Goal: Task Accomplishment & Management: Complete application form

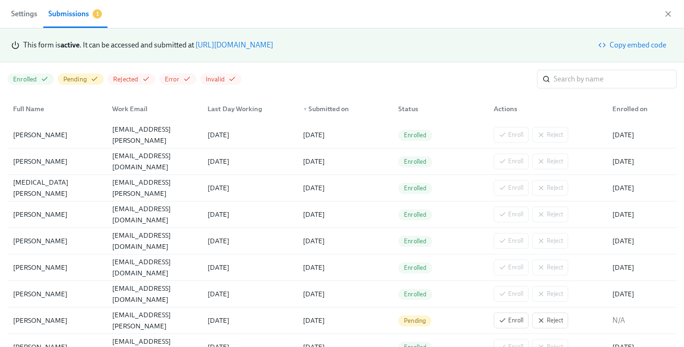
scroll to position [0, 3458]
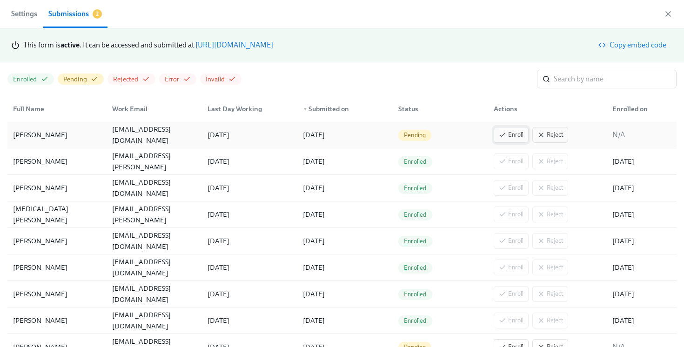
click at [505, 130] on span "Enroll" at bounding box center [511, 134] width 25 height 9
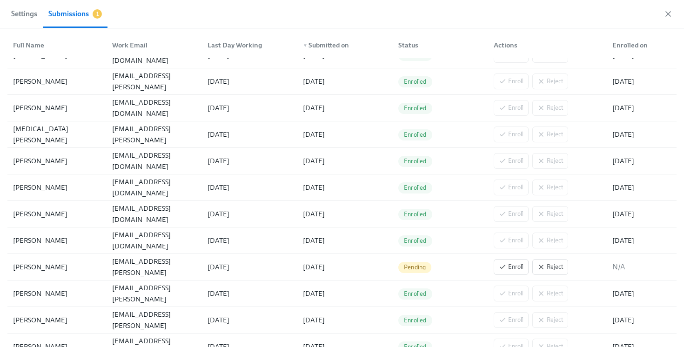
scroll to position [0, 0]
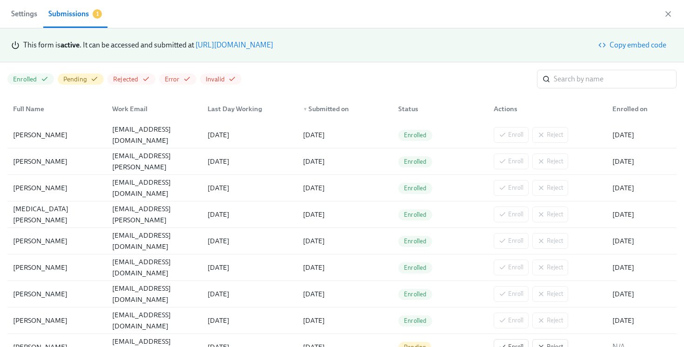
click at [273, 48] on link "https://my.dadohr.com/enrollmentForms/5EB6IWqIEufq282YWJsrW3kqMJKr7" at bounding box center [235, 45] width 78 height 9
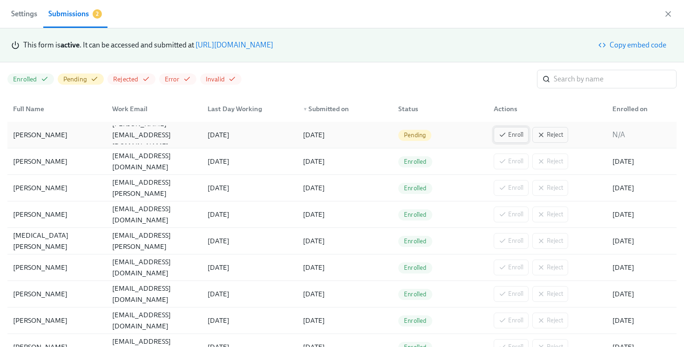
click at [510, 134] on span "Enroll" at bounding box center [511, 134] width 25 height 9
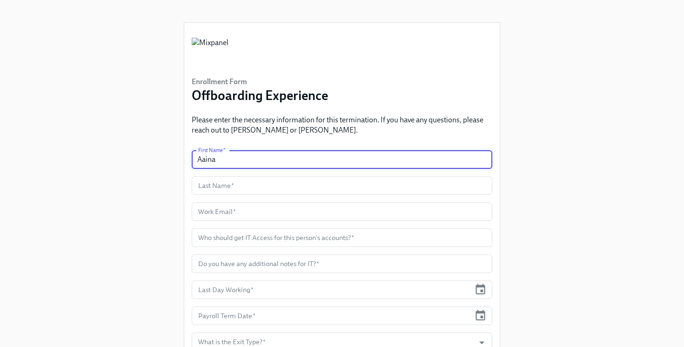
click at [269, 161] on input "Aaina" at bounding box center [342, 159] width 301 height 19
type input "Aaina"
click at [263, 186] on input "text" at bounding box center [342, 185] width 301 height 19
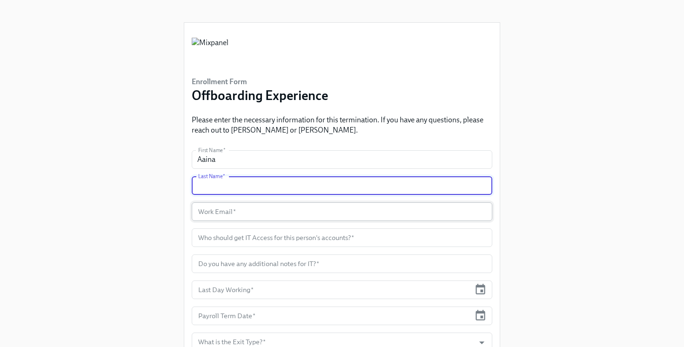
click at [237, 213] on input "text" at bounding box center [342, 212] width 301 height 19
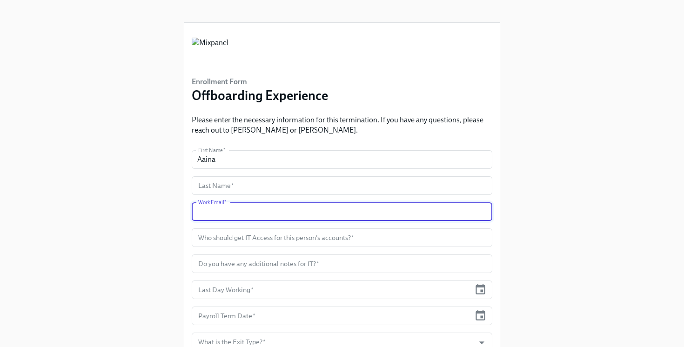
paste input "aaina.malhotra@mixpanel.com"
type input "aaina.malhotra@mixpanel.com"
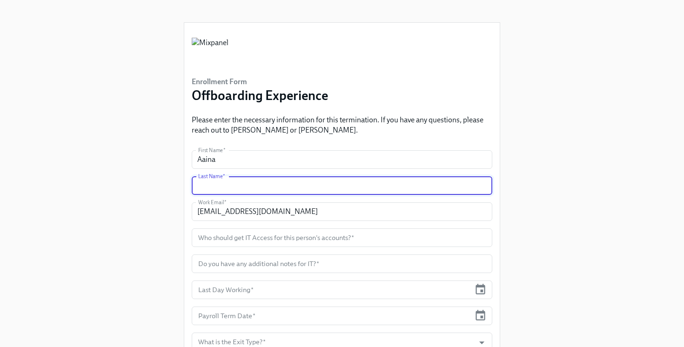
click at [217, 189] on input "text" at bounding box center [342, 185] width 301 height 19
paste input "Malhotra"
type input "Malhotra"
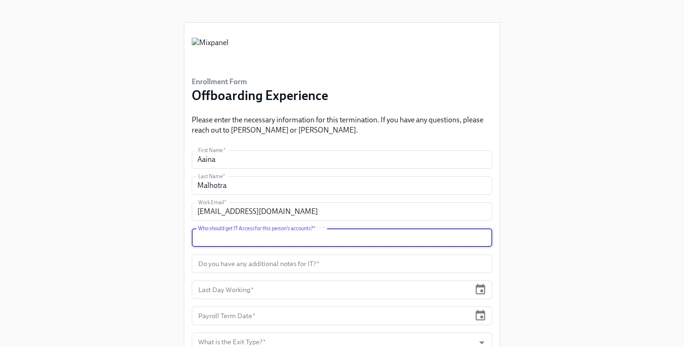
click at [227, 242] on input "text" at bounding box center [342, 238] width 301 height 19
type input "Nishit Shah"
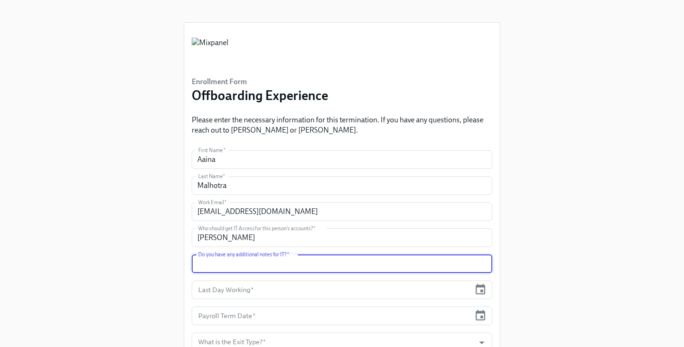
click at [217, 263] on input "text" at bounding box center [342, 264] width 301 height 19
type input "no"
click at [243, 290] on input "text" at bounding box center [331, 290] width 279 height 19
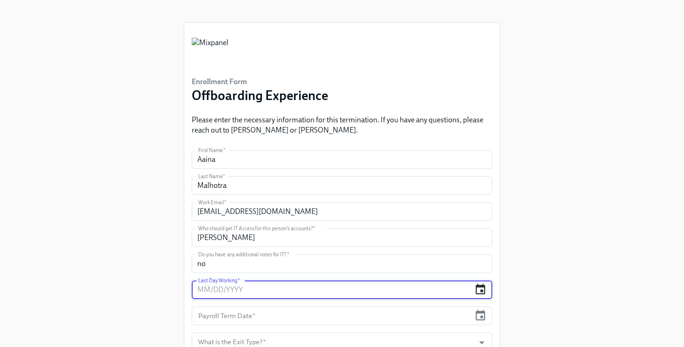
click at [475, 285] on icon "button" at bounding box center [480, 290] width 13 height 13
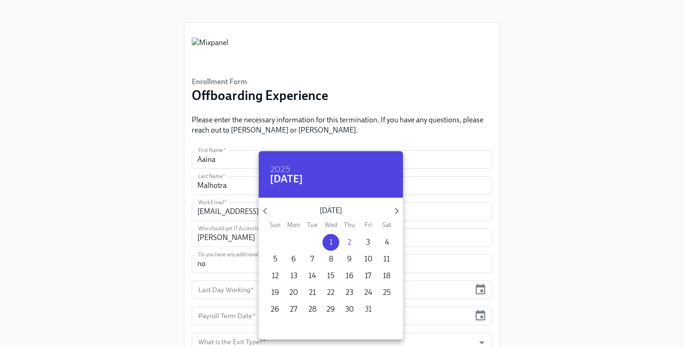
click at [373, 307] on span "31" at bounding box center [368, 310] width 17 height 10
type input "[DATE]"
click at [482, 312] on div at bounding box center [342, 173] width 684 height 347
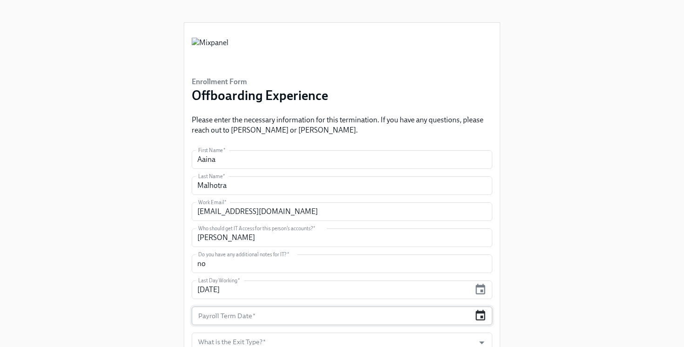
click at [480, 313] on icon "button" at bounding box center [481, 315] width 10 height 11
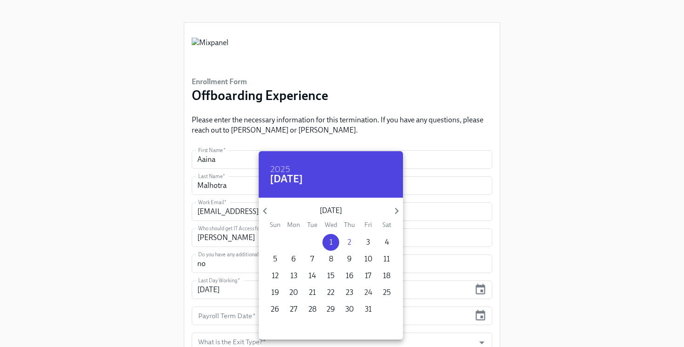
click at [371, 300] on button "24" at bounding box center [368, 293] width 17 height 17
click at [368, 311] on p "31" at bounding box center [368, 310] width 7 height 10
type input "[DATE]"
click at [524, 267] on div at bounding box center [342, 173] width 684 height 347
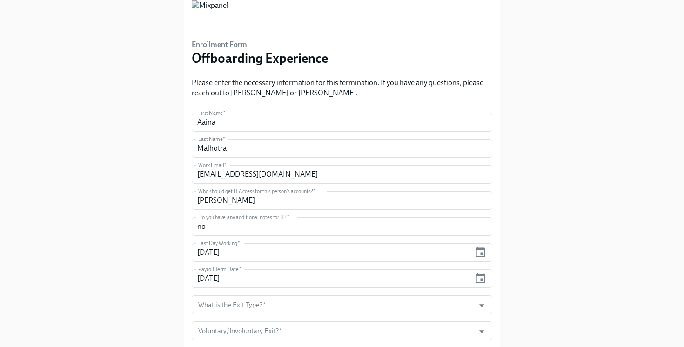
scroll to position [56, 0]
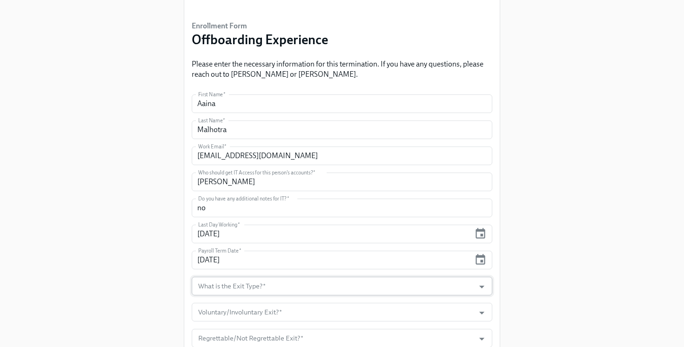
click at [434, 284] on input "What is the Exit Type?   *" at bounding box center [333, 286] width 274 height 19
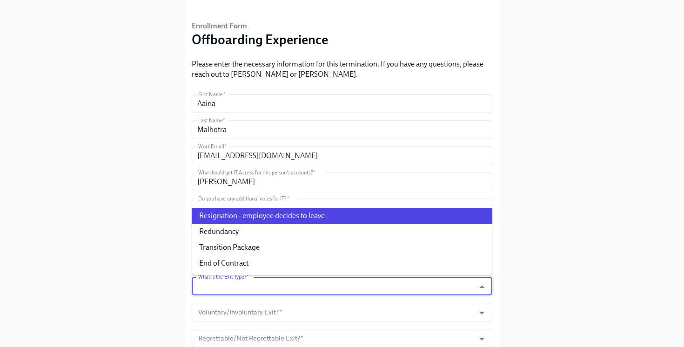
click at [300, 221] on li "Resignation - employee decides to leave" at bounding box center [342, 216] width 301 height 16
type input "Resignation - employee decides to leave"
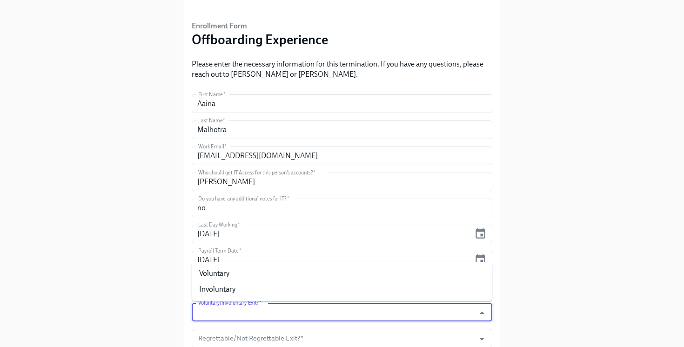
click at [300, 312] on input "Voluntary/Involuntary Exit?   *" at bounding box center [333, 312] width 274 height 19
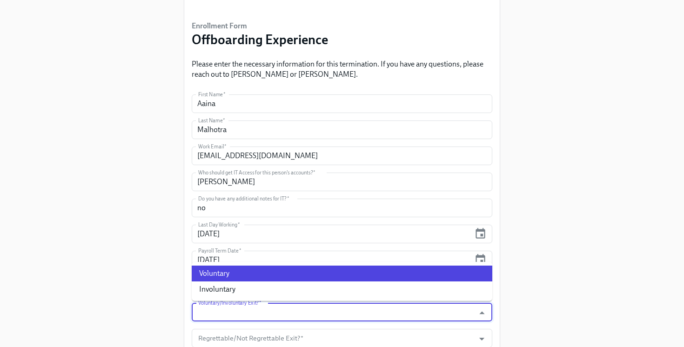
click at [251, 275] on li "Voluntary" at bounding box center [342, 274] width 301 height 16
type input "Voluntary"
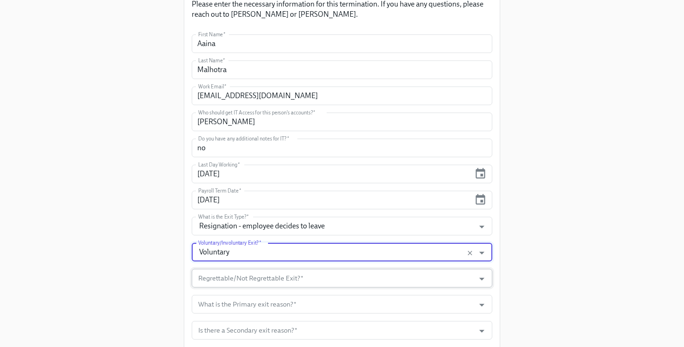
scroll to position [124, 0]
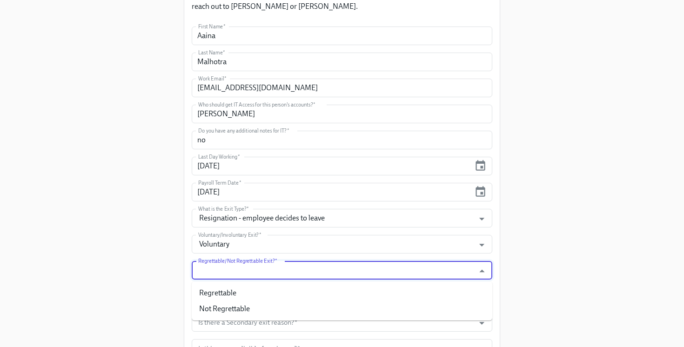
click at [248, 278] on input "Regrettable/Not Regrettable Exit?   *" at bounding box center [333, 270] width 274 height 19
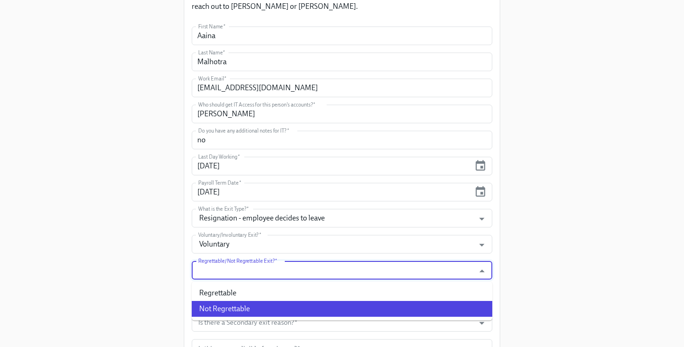
click at [256, 307] on li "Not Regrettable" at bounding box center [342, 309] width 301 height 16
type input "Not Regrettable"
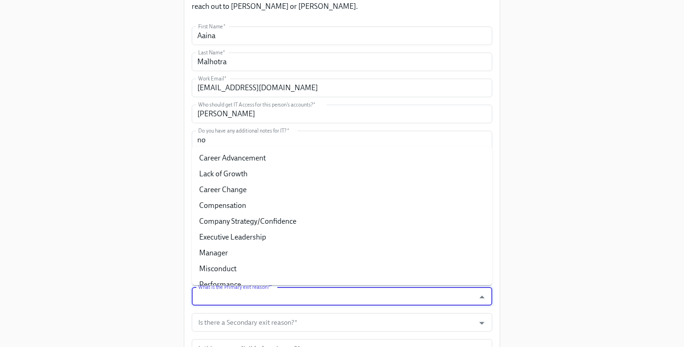
click at [245, 293] on input "What is the Primary exit reason?   *" at bounding box center [333, 296] width 274 height 19
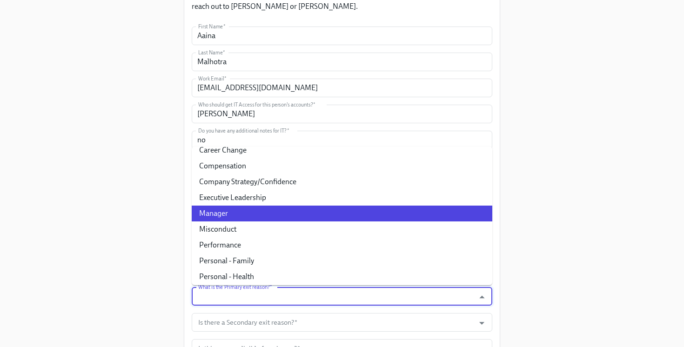
scroll to position [40, 0]
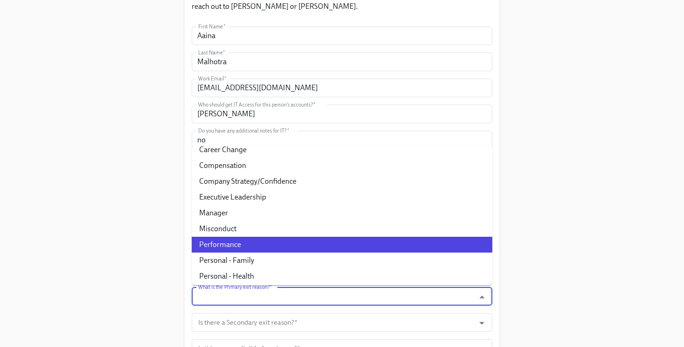
click at [240, 247] on li "Performance" at bounding box center [342, 245] width 301 height 16
type input "Performance"
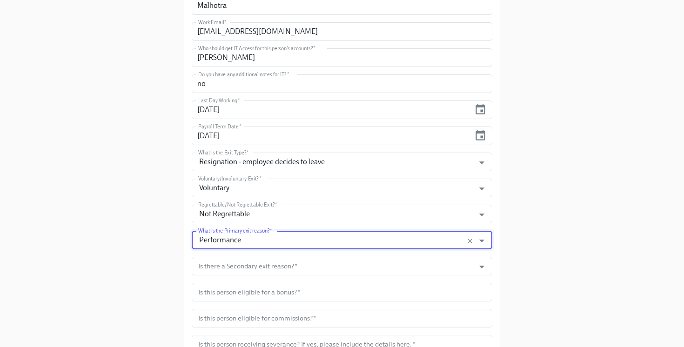
scroll to position [181, 0]
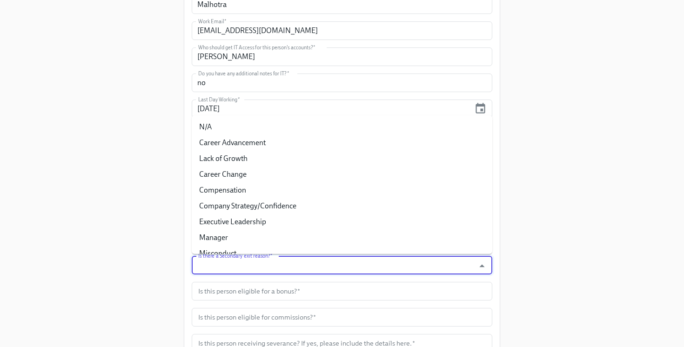
click at [225, 268] on input "Is there a Secondary exit reason?   *" at bounding box center [333, 265] width 274 height 19
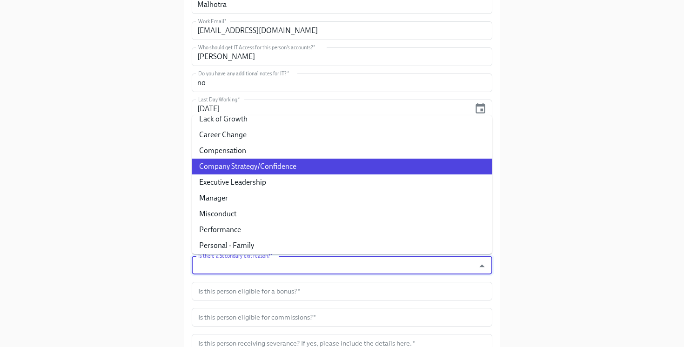
scroll to position [46, 0]
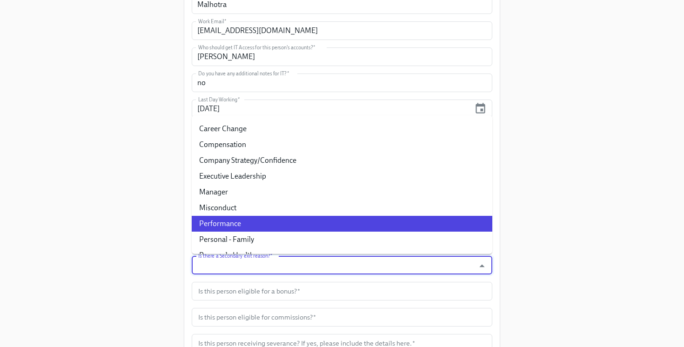
click at [257, 218] on li "Performance" at bounding box center [342, 224] width 301 height 16
type input "Performance"
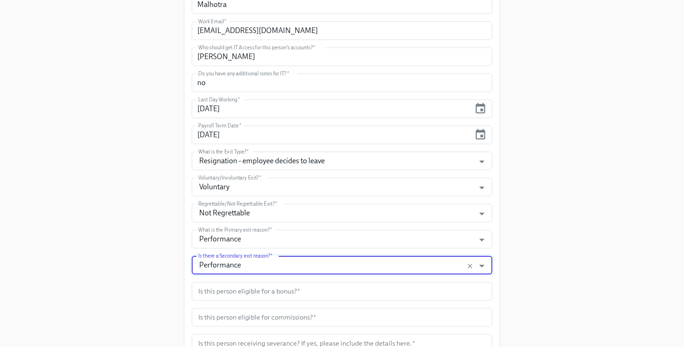
click at [172, 247] on div "Enrollment Form Offboarding Experience Please enter the necessary information f…" at bounding box center [342, 237] width 655 height 836
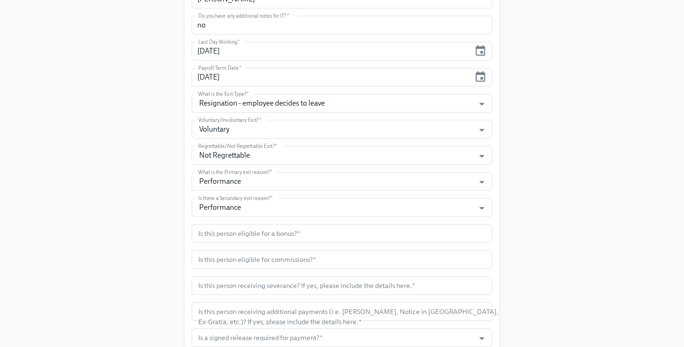
scroll to position [255, 0]
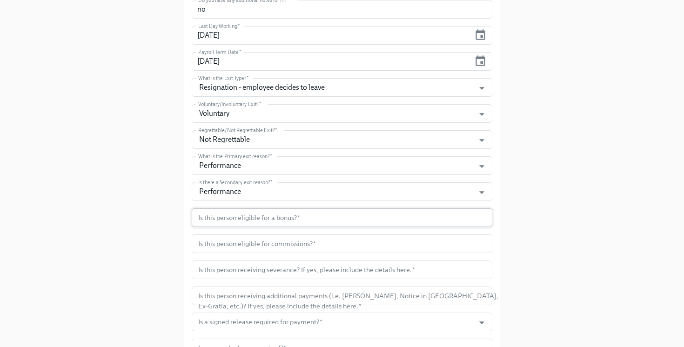
click at [224, 218] on input "text" at bounding box center [342, 218] width 301 height 19
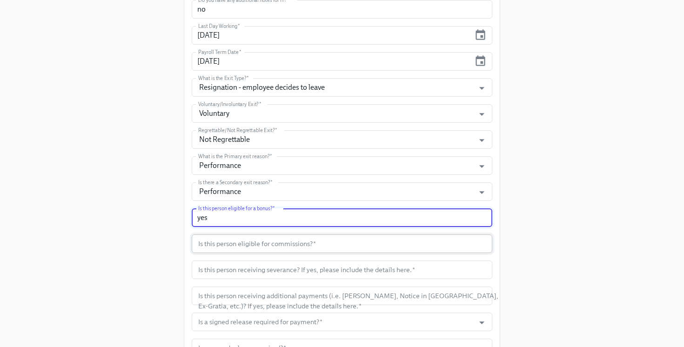
type input "yes"
click at [256, 242] on input "text" at bounding box center [342, 244] width 301 height 19
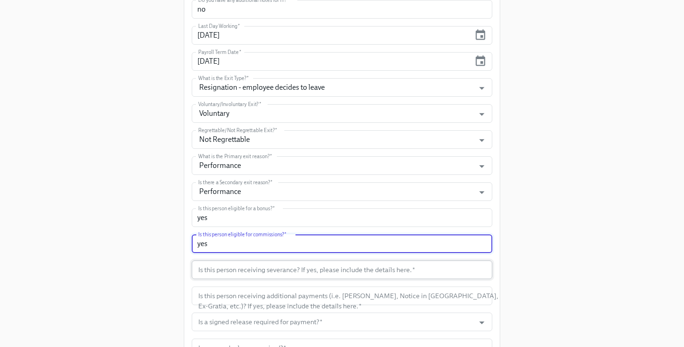
type input "yes"
click at [282, 274] on input "text" at bounding box center [342, 270] width 301 height 19
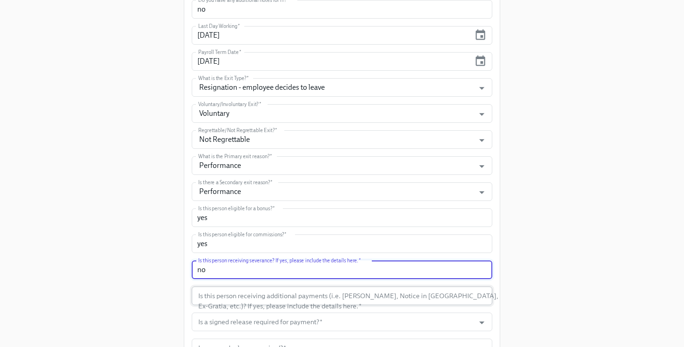
type input "no"
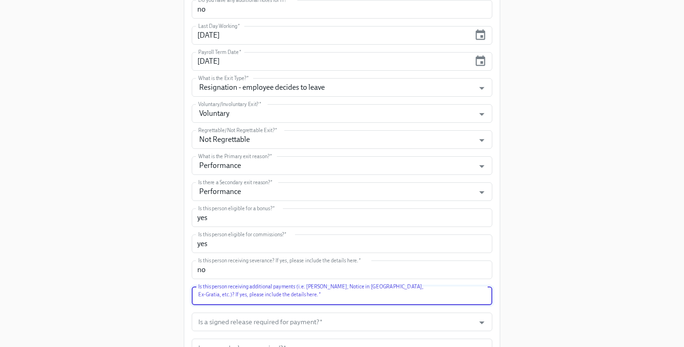
click at [285, 301] on input "text" at bounding box center [342, 296] width 301 height 19
type input "no"
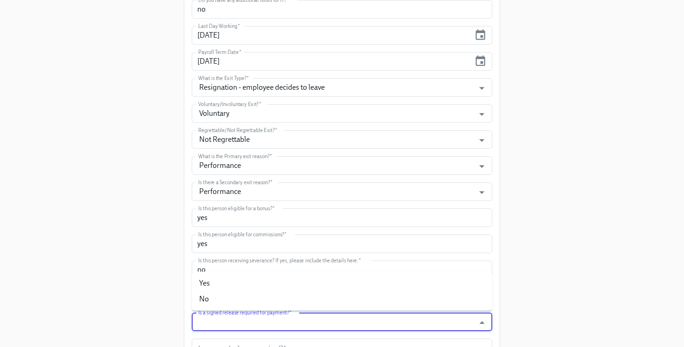
click at [286, 316] on input "Is a signed release required for payment?   *" at bounding box center [333, 322] width 274 height 19
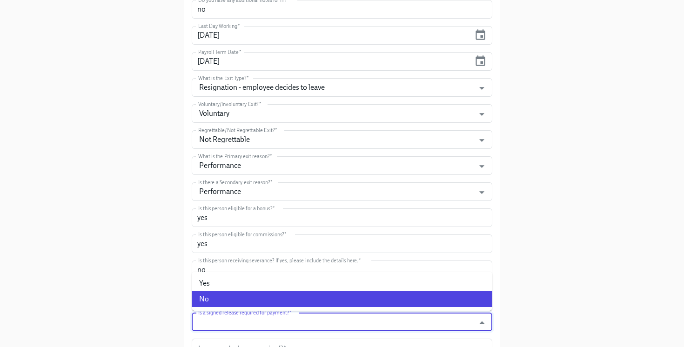
click at [263, 303] on li "No" at bounding box center [342, 299] width 301 height 16
type input "No"
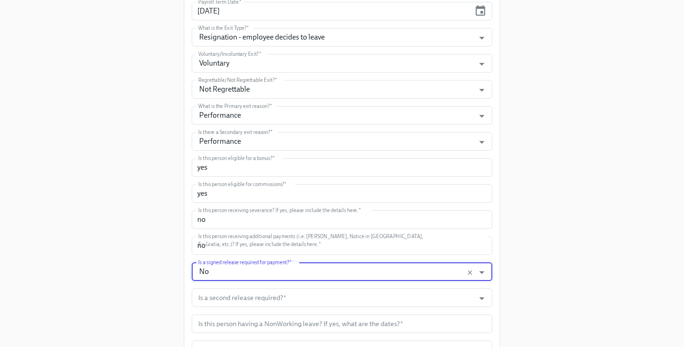
scroll to position [309, 0]
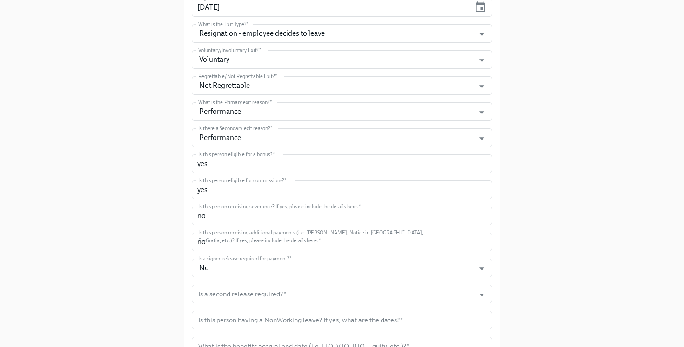
click at [264, 304] on form "First Name   * Aaina First Name * Last Name   * Malhotra Last Name * Work Email…" at bounding box center [342, 177] width 301 height 671
click at [256, 296] on input "Is a second release required?   *" at bounding box center [333, 294] width 274 height 19
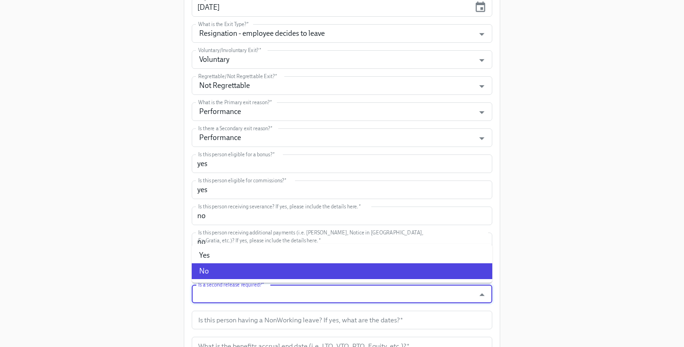
click at [240, 269] on li "No" at bounding box center [342, 272] width 301 height 16
type input "No"
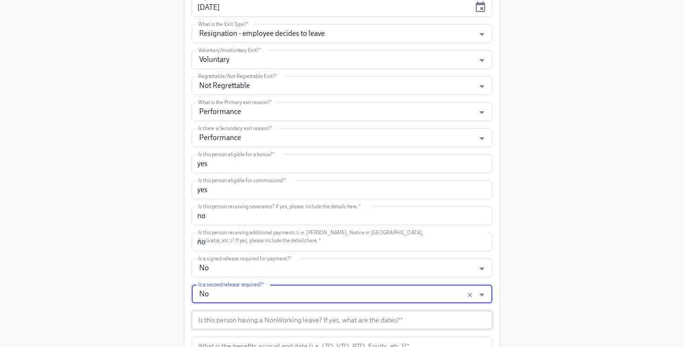
click at [259, 316] on input "text" at bounding box center [342, 320] width 301 height 19
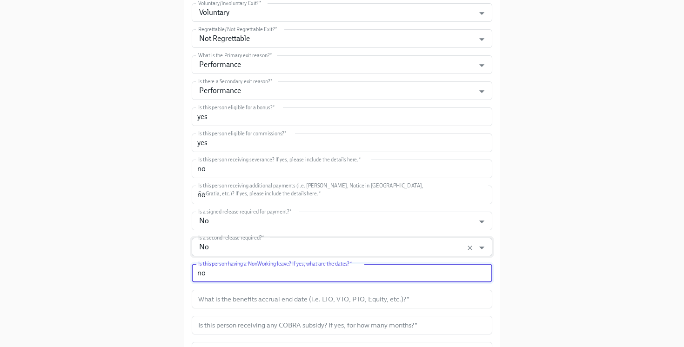
scroll to position [355, 0]
type input "no"
click at [237, 303] on input "text" at bounding box center [342, 300] width 301 height 19
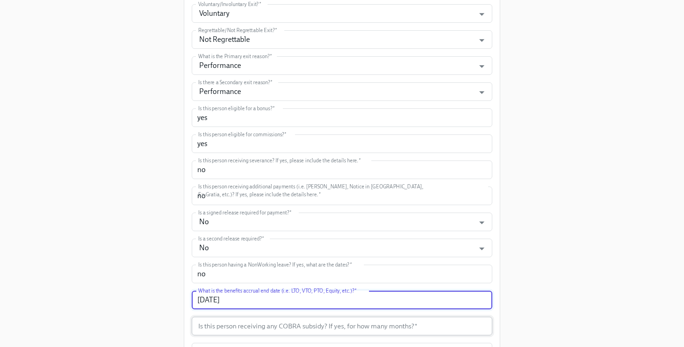
type input "[DATE]"
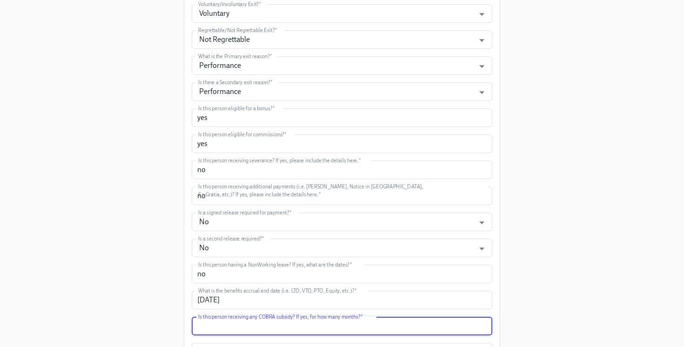
click at [250, 331] on input "text" at bounding box center [342, 326] width 301 height 19
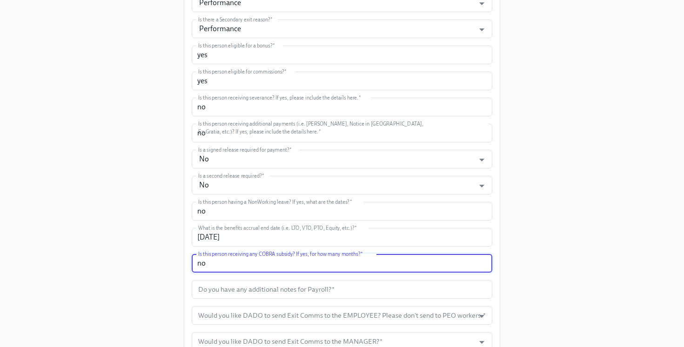
scroll to position [428, 0]
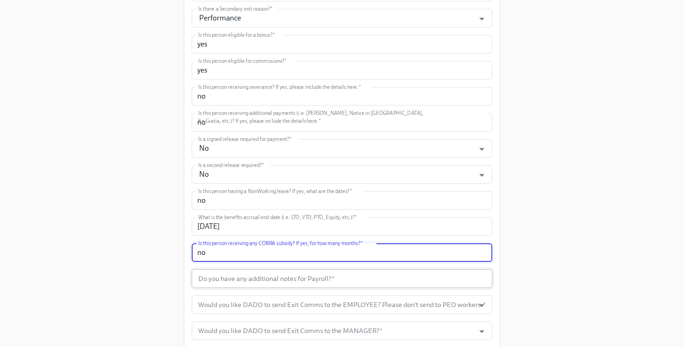
type input "no"
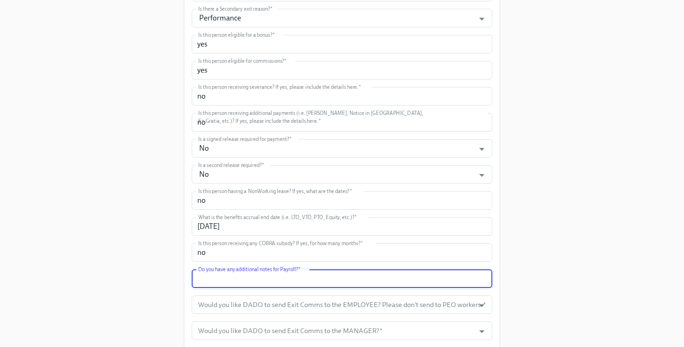
click at [230, 280] on input "text" at bounding box center [342, 279] width 301 height 19
type input "no"
click at [241, 305] on input "Would you like DADO to send Exit Comms to the EMPLOYEE? Please don't send to PE…" at bounding box center [333, 305] width 274 height 19
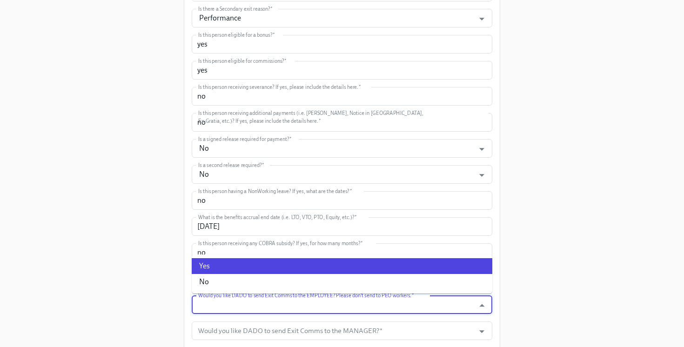
click at [213, 266] on li "Yes" at bounding box center [342, 266] width 301 height 16
type input "Yes"
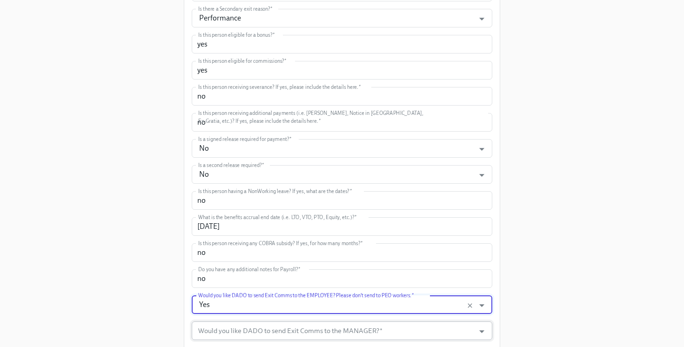
click at [234, 330] on input "Would you like DADO to send Exit Comms to the MANAGER?   *" at bounding box center [333, 331] width 274 height 19
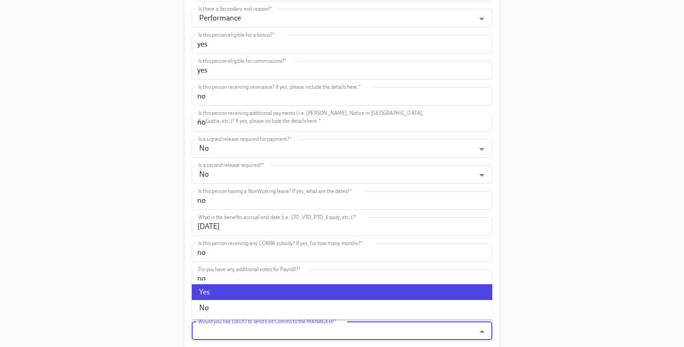
click at [226, 288] on li "Yes" at bounding box center [342, 293] width 301 height 16
type input "Yes"
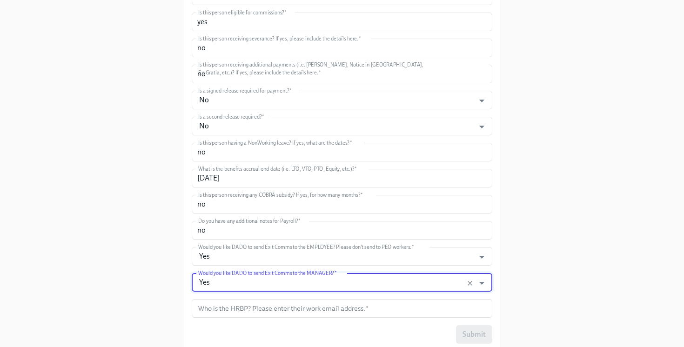
scroll to position [476, 0]
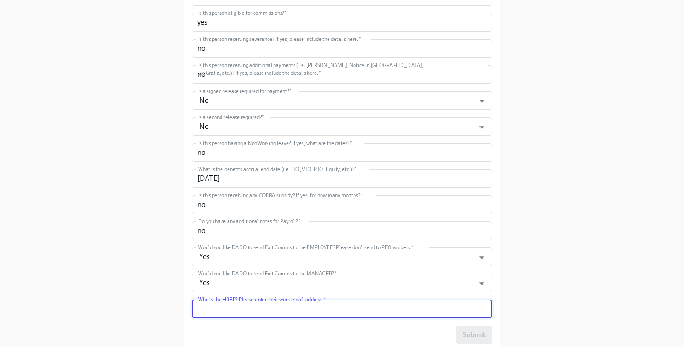
click at [231, 312] on input "text" at bounding box center [342, 309] width 301 height 19
type input "[EMAIL_ADDRESS][PERSON_NAME][DOMAIN_NAME]"
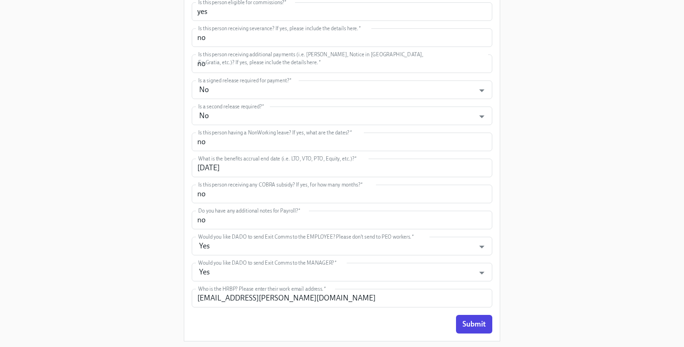
scroll to position [511, 0]
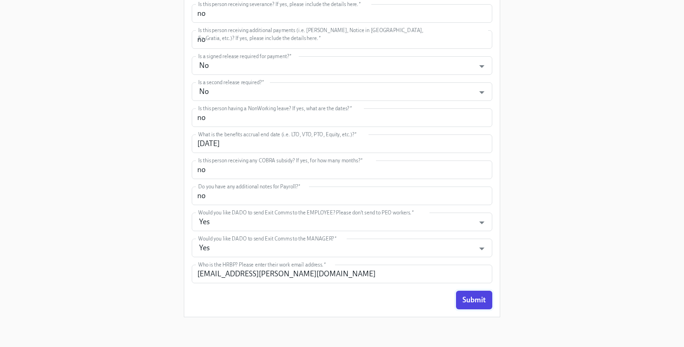
click at [466, 302] on span "Submit" at bounding box center [474, 300] width 23 height 9
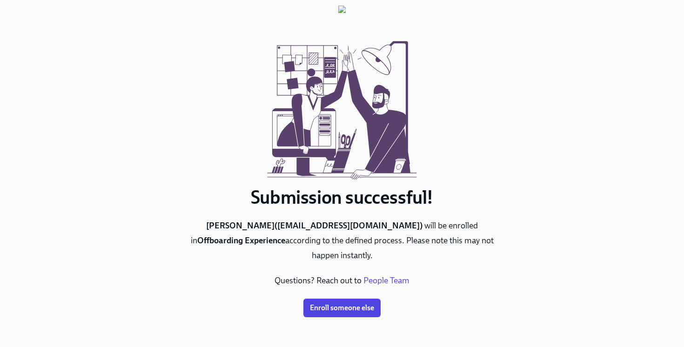
scroll to position [2, 0]
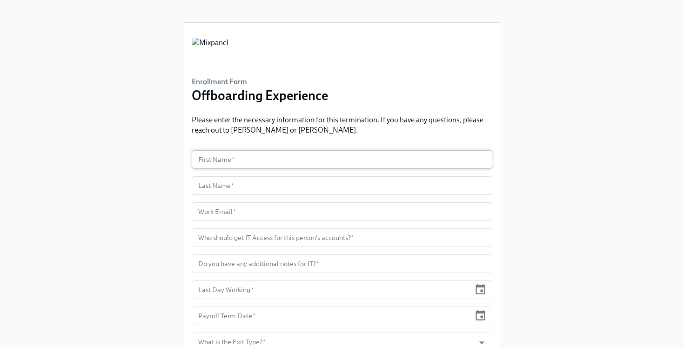
click at [260, 164] on input "text" at bounding box center [342, 159] width 301 height 19
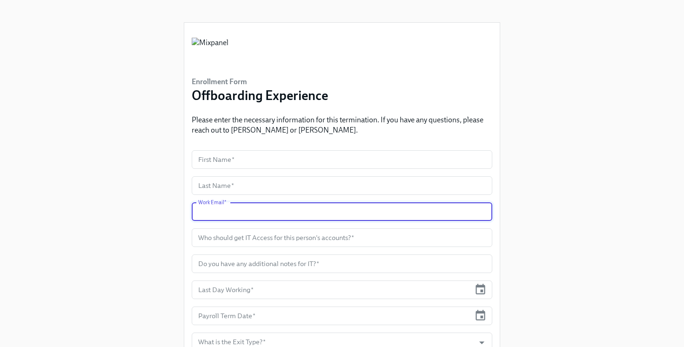
click at [227, 210] on input "text" at bounding box center [342, 212] width 301 height 19
paste input "[PERSON_NAME]"
type input "[PERSON_NAME]"
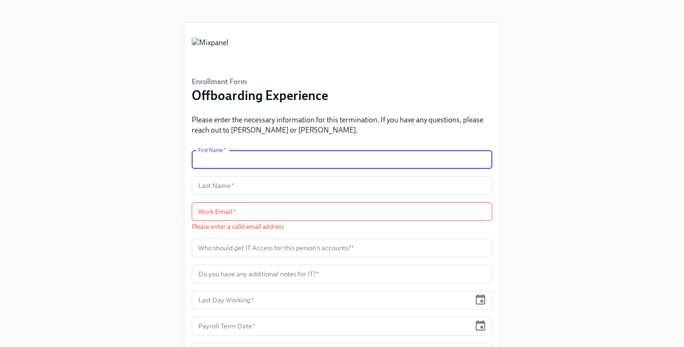
click at [215, 163] on input "text" at bounding box center [342, 159] width 301 height 19
paste input "[PERSON_NAME]"
drag, startPoint x: 212, startPoint y: 160, endPoint x: 290, endPoint y: 160, distance: 77.3
click at [290, 160] on input "[PERSON_NAME]" at bounding box center [342, 159] width 301 height 19
type input "[PERSON_NAME]"
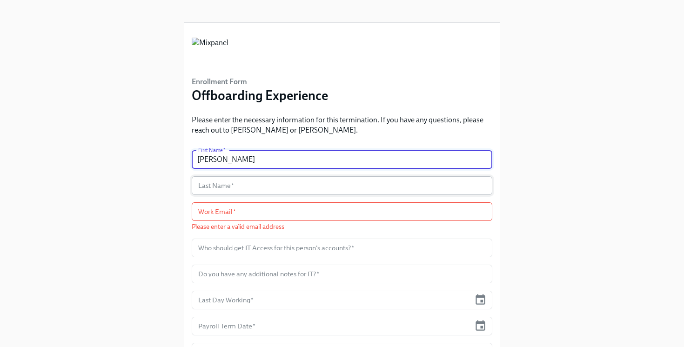
click at [269, 180] on input "text" at bounding box center [342, 185] width 301 height 19
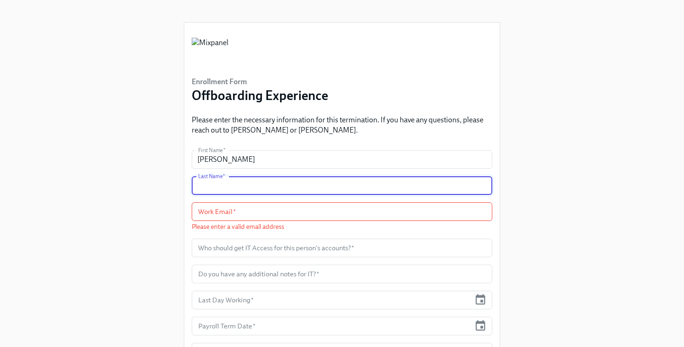
paste input "[PERSON_NAME]"
type input "[PERSON_NAME]"
click at [249, 163] on input "[PERSON_NAME]" at bounding box center [342, 159] width 301 height 19
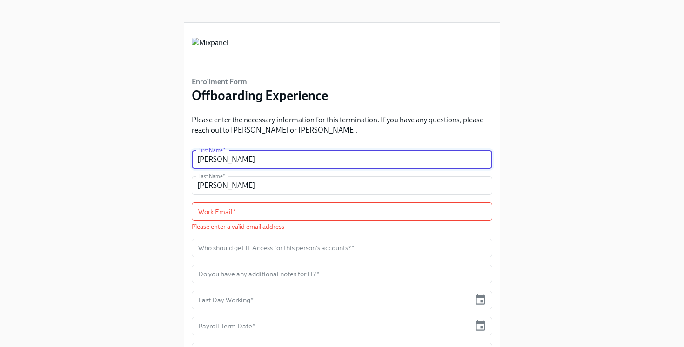
type input "[PERSON_NAME]"
click at [320, 215] on input "text" at bounding box center [342, 212] width 301 height 19
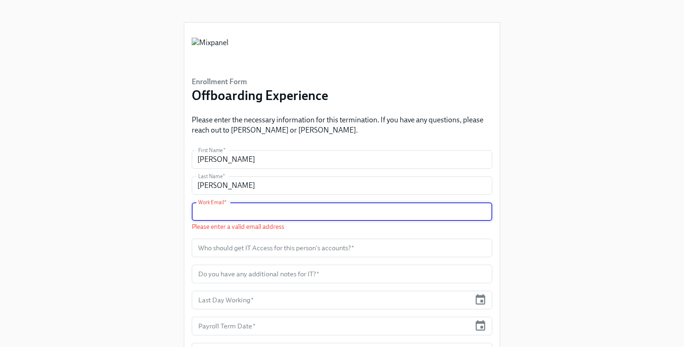
paste input "[PERSON_NAME][EMAIL_ADDRESS][DOMAIN_NAME]"
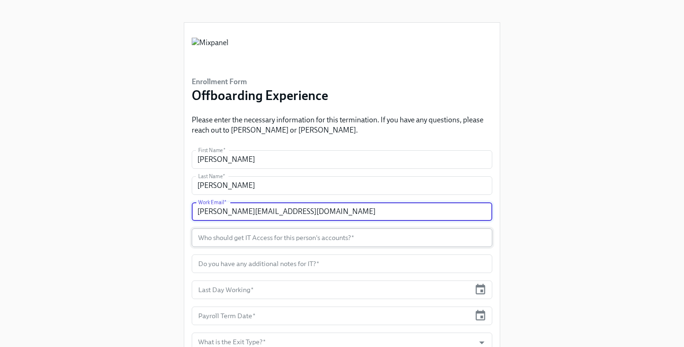
type input "[PERSON_NAME][EMAIL_ADDRESS][DOMAIN_NAME]"
click at [393, 241] on input "text" at bounding box center [342, 238] width 301 height 19
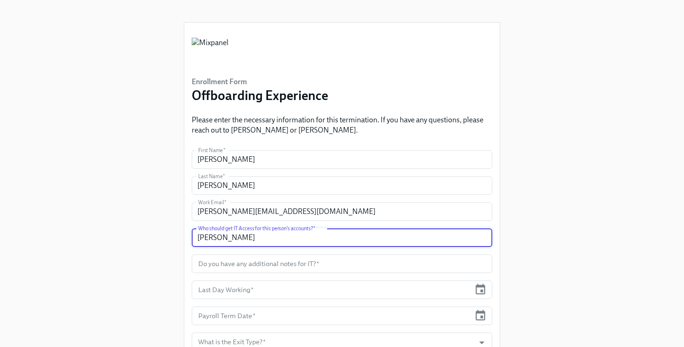
type input "[PERSON_NAME]"
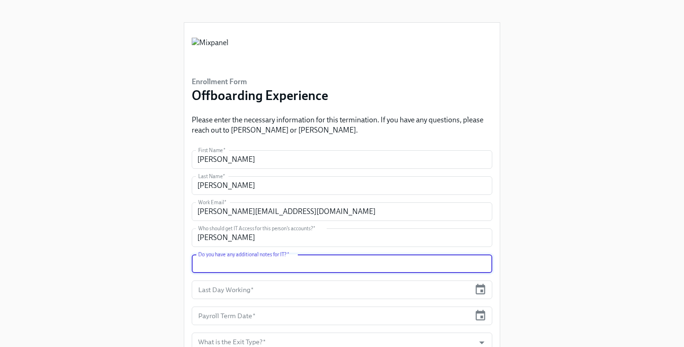
click at [297, 259] on input "text" at bounding box center [342, 264] width 301 height 19
type input "no"
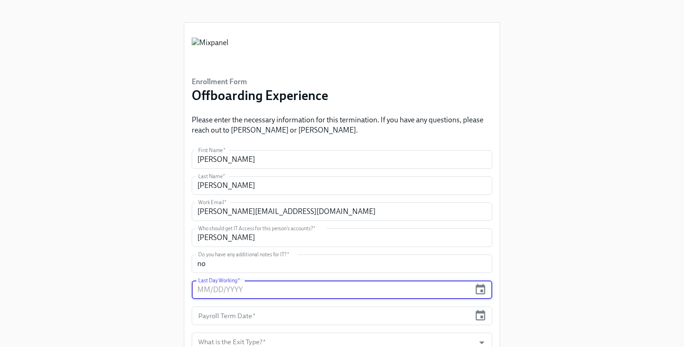
click at [249, 294] on input "text" at bounding box center [331, 290] width 279 height 19
click at [480, 287] on icon "button" at bounding box center [481, 289] width 10 height 11
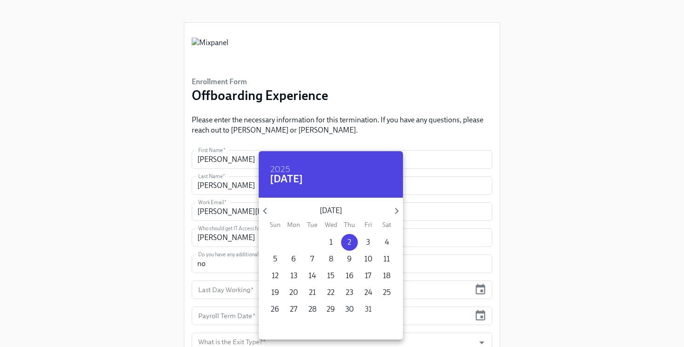
click at [369, 308] on p "31" at bounding box center [368, 310] width 7 height 10
type input "[DATE]"
click at [487, 311] on div at bounding box center [342, 173] width 684 height 347
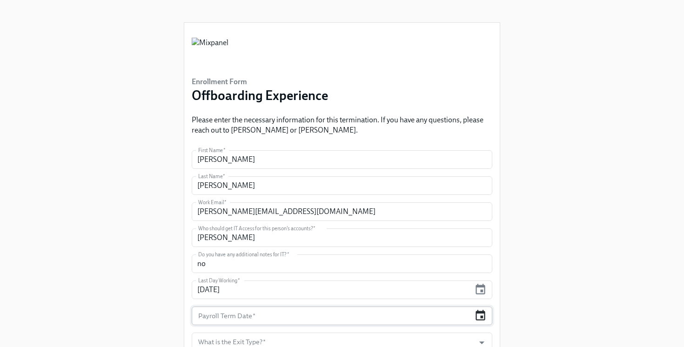
click at [481, 314] on icon "button" at bounding box center [480, 316] width 13 height 13
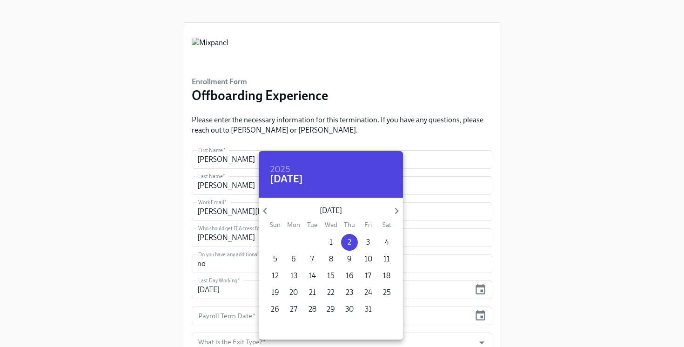
click at [368, 306] on p "31" at bounding box center [368, 310] width 7 height 10
type input "[DATE]"
click at [546, 298] on div at bounding box center [342, 173] width 684 height 347
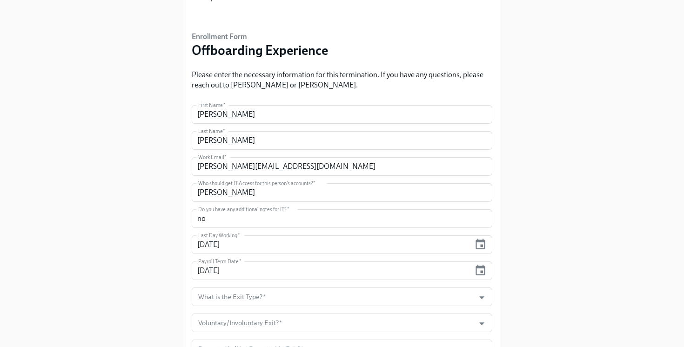
scroll to position [55, 0]
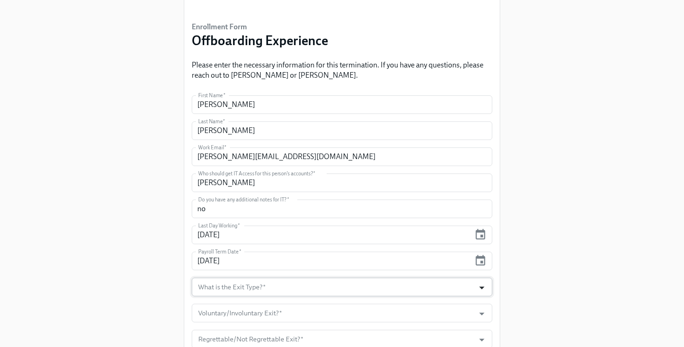
click at [488, 285] on icon "Open" at bounding box center [482, 288] width 13 height 13
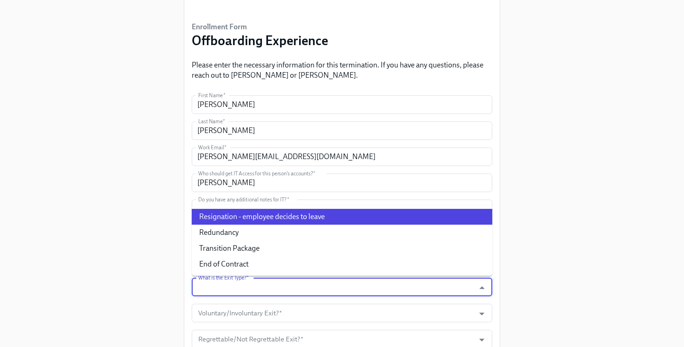
click at [259, 222] on li "Resignation - employee decides to leave" at bounding box center [342, 217] width 301 height 16
type input "Resignation - employee decides to leave"
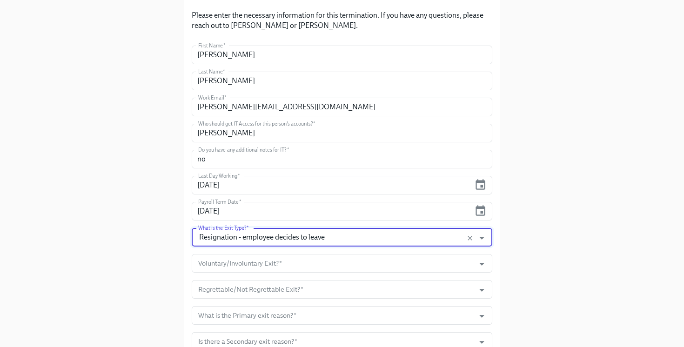
scroll to position [116, 0]
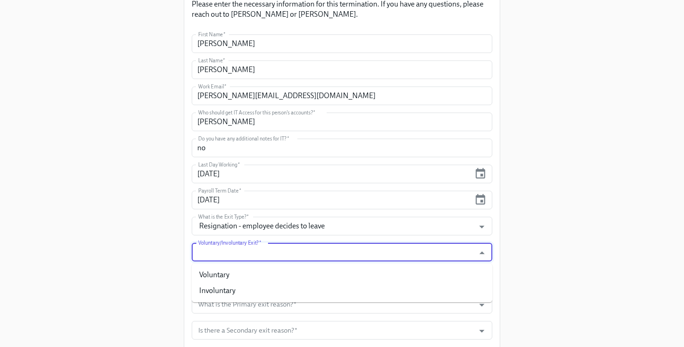
click at [257, 252] on input "Voluntary/Involuntary Exit?   *" at bounding box center [333, 252] width 274 height 19
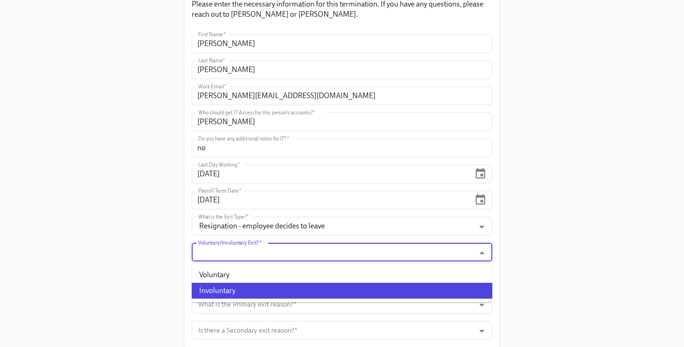
click at [269, 292] on li "Involuntary" at bounding box center [342, 291] width 301 height 16
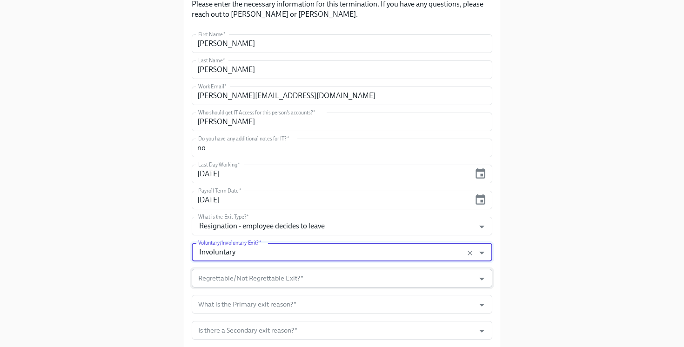
click at [252, 284] on input "Regrettable/Not Regrettable Exit?   *" at bounding box center [333, 278] width 274 height 19
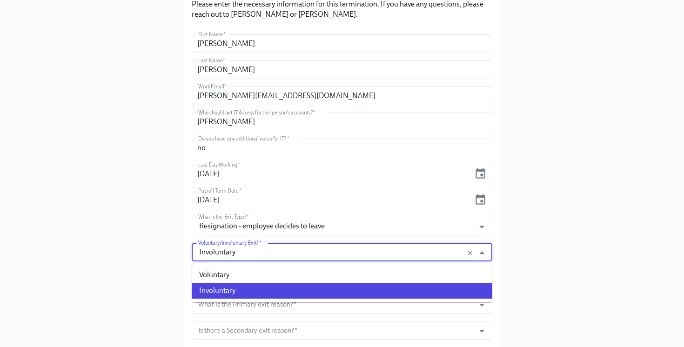
click at [232, 255] on input "Involuntary" at bounding box center [333, 252] width 274 height 19
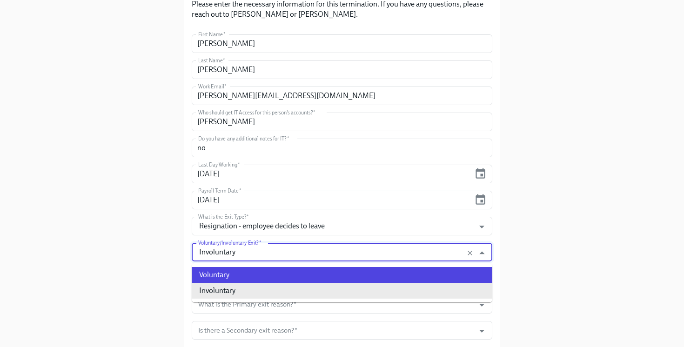
click at [234, 274] on li "Voluntary" at bounding box center [342, 275] width 301 height 16
type input "Voluntary"
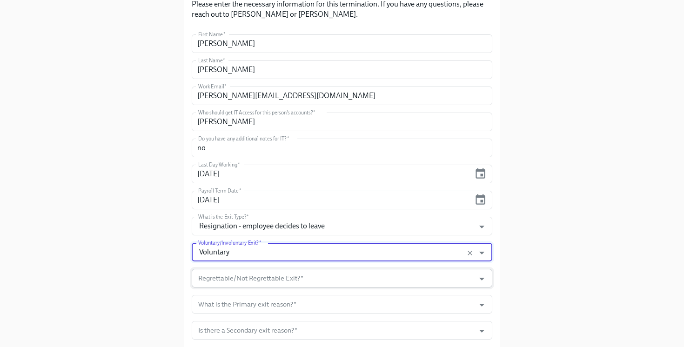
click at [236, 281] on input "Regrettable/Not Regrettable Exit?   *" at bounding box center [333, 278] width 274 height 19
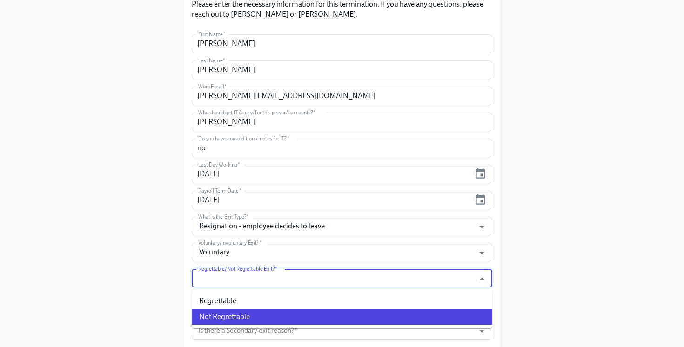
click at [251, 318] on li "Not Regrettable" at bounding box center [342, 317] width 301 height 16
type input "Not Regrettable"
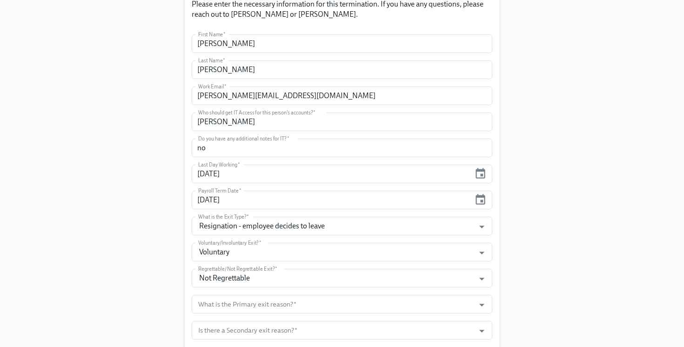
click at [148, 275] on div "Enrollment Form Offboarding Experience Please enter the necessary information f…" at bounding box center [342, 302] width 655 height 836
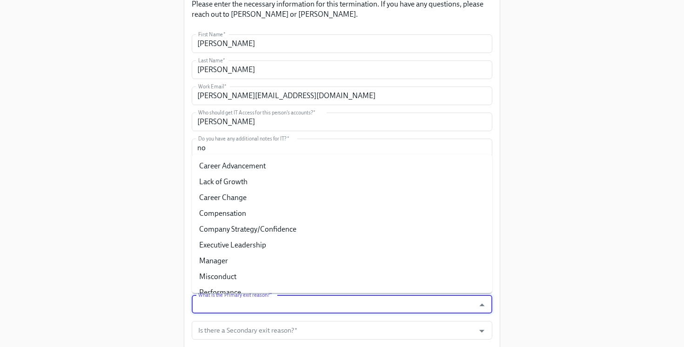
click at [244, 310] on input "What is the Primary exit reason?   *" at bounding box center [333, 304] width 274 height 19
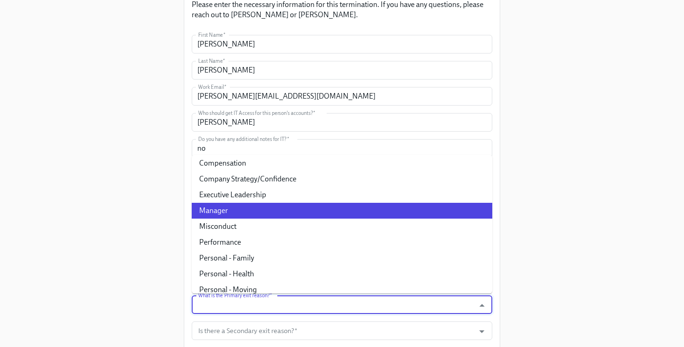
scroll to position [51, 0]
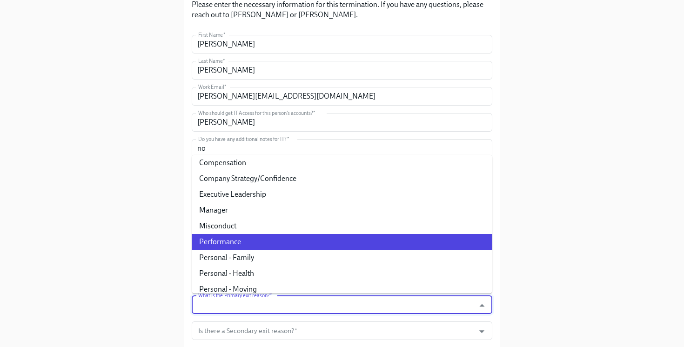
click at [251, 245] on li "Performance" at bounding box center [342, 242] width 301 height 16
type input "Performance"
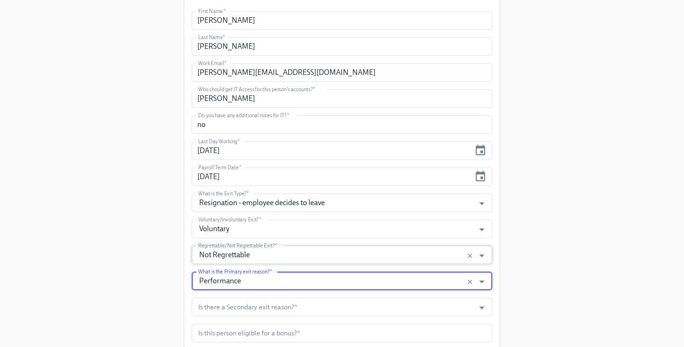
scroll to position [149, 0]
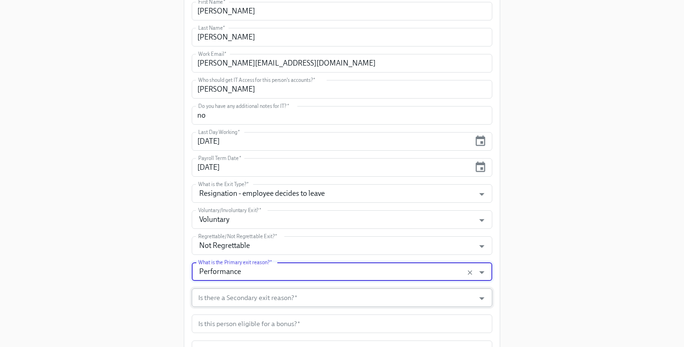
click at [256, 291] on input "Is there a Secondary exit reason?   *" at bounding box center [333, 298] width 274 height 19
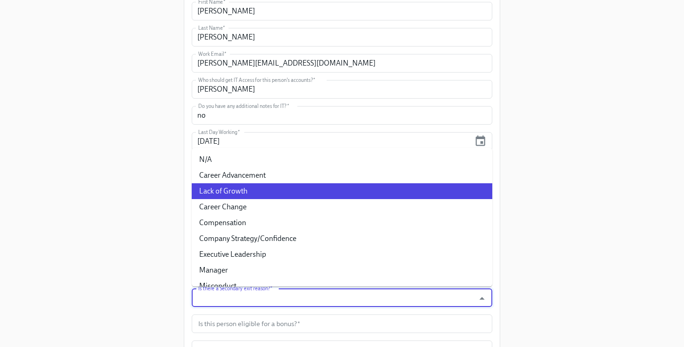
click at [253, 191] on li "Lack of Growth" at bounding box center [342, 191] width 301 height 16
type input "Lack of Growth"
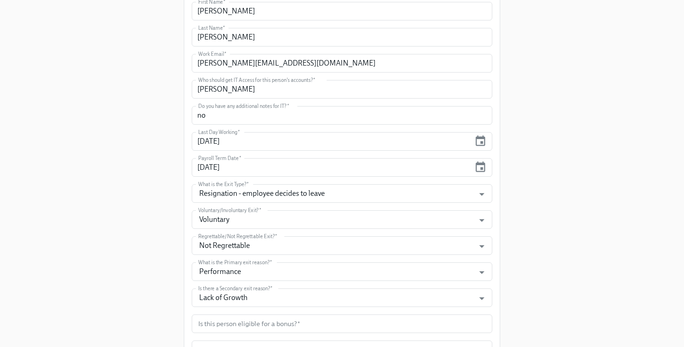
click at [147, 278] on div "Enrollment Form Offboarding Experience Please enter the necessary information f…" at bounding box center [342, 269] width 655 height 836
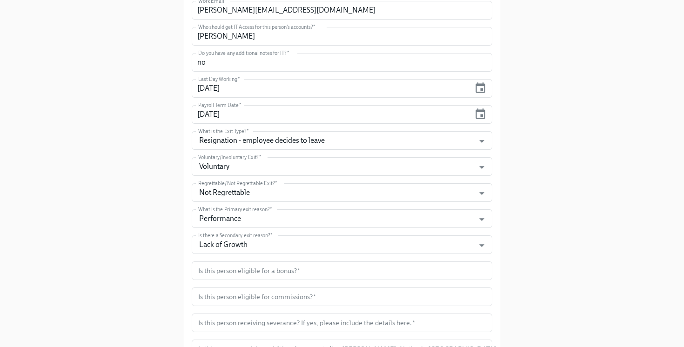
scroll to position [203, 0]
click at [242, 274] on input "text" at bounding box center [342, 270] width 301 height 19
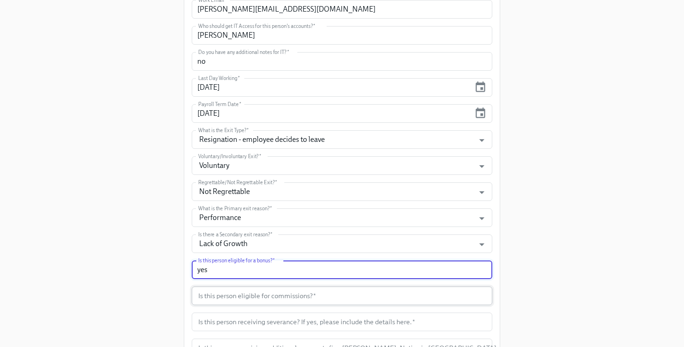
type input "yes"
click at [238, 299] on input "text" at bounding box center [342, 296] width 301 height 19
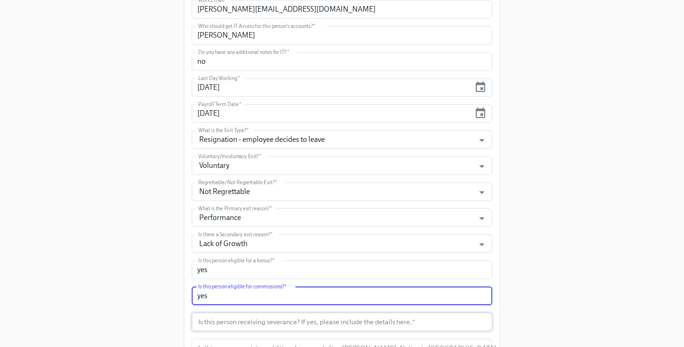
type input "yes"
click at [254, 321] on input "text" at bounding box center [342, 322] width 301 height 19
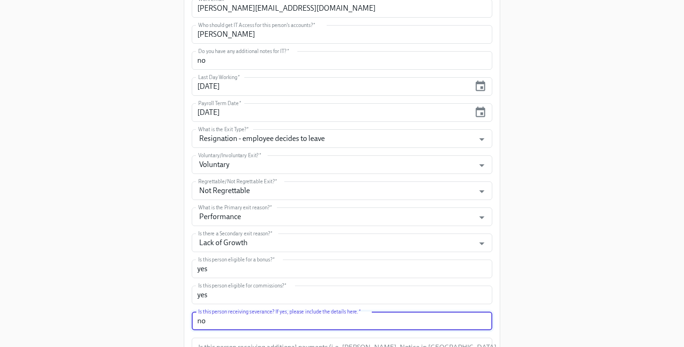
scroll to position [226, 0]
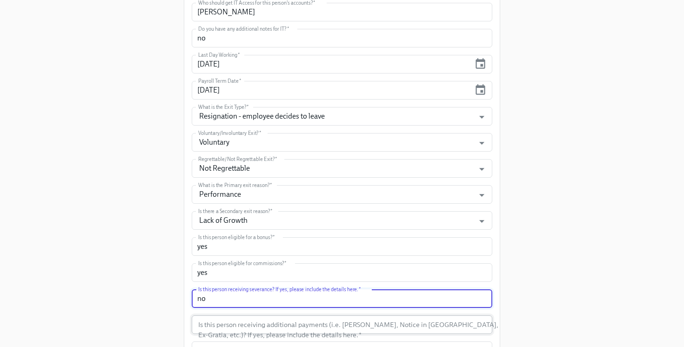
type input "no"
click at [254, 323] on input "text" at bounding box center [342, 325] width 301 height 19
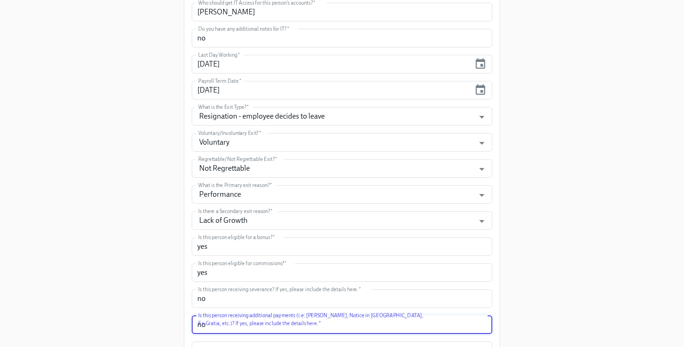
type input "no"
click at [142, 293] on div "Enrollment Form Offboarding Experience Please enter the necessary information f…" at bounding box center [342, 192] width 655 height 836
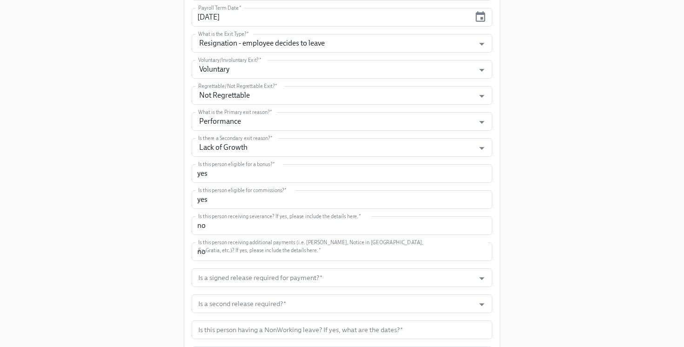
scroll to position [312, 0]
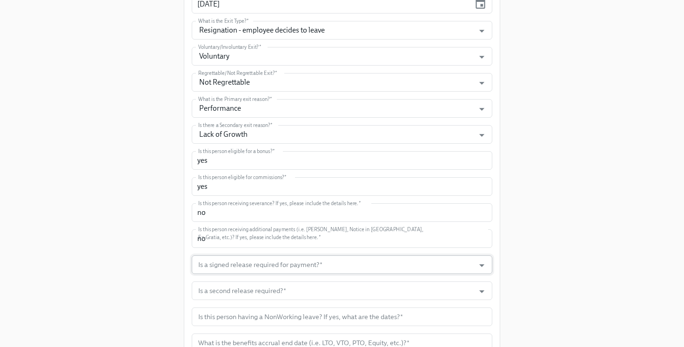
click at [252, 257] on input "Is a signed release required for payment?   *" at bounding box center [333, 265] width 274 height 19
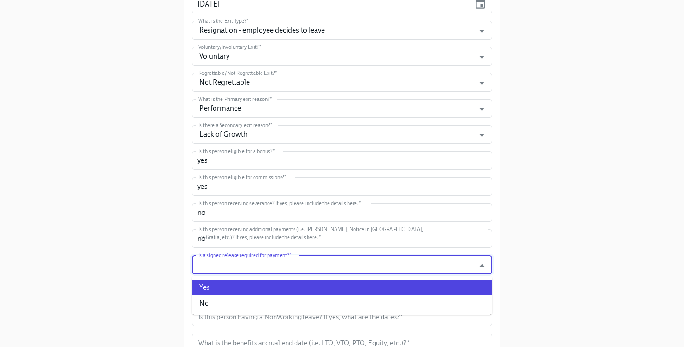
click at [251, 286] on li "Yes" at bounding box center [342, 288] width 301 height 16
click at [231, 267] on input "Yes" at bounding box center [333, 265] width 274 height 19
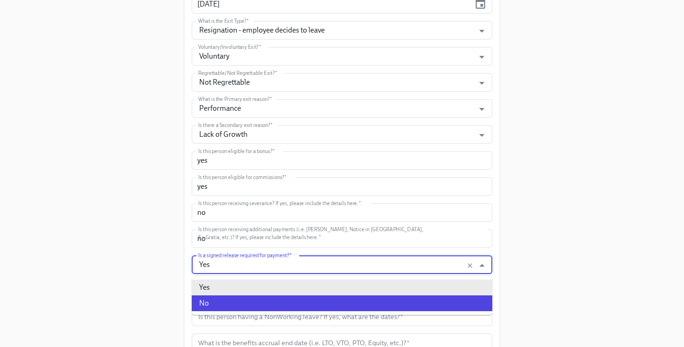
click at [239, 305] on li "No" at bounding box center [342, 304] width 301 height 16
type input "No"
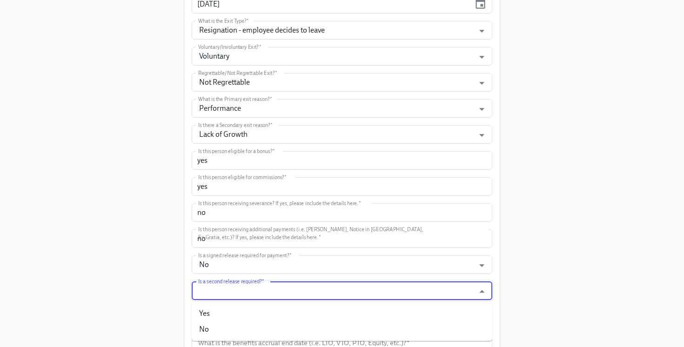
click at [230, 291] on input "Is a second release required?   *" at bounding box center [333, 291] width 274 height 19
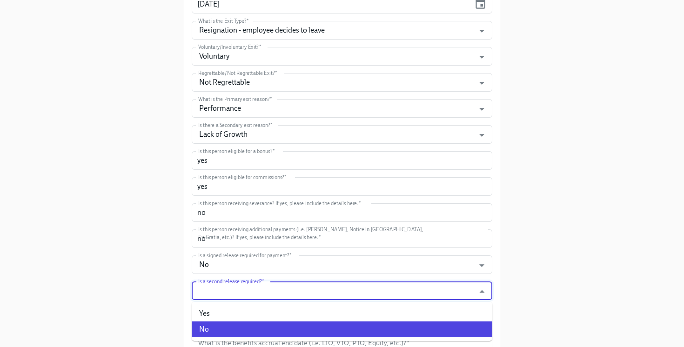
click at [238, 328] on li "No" at bounding box center [342, 330] width 301 height 16
type input "No"
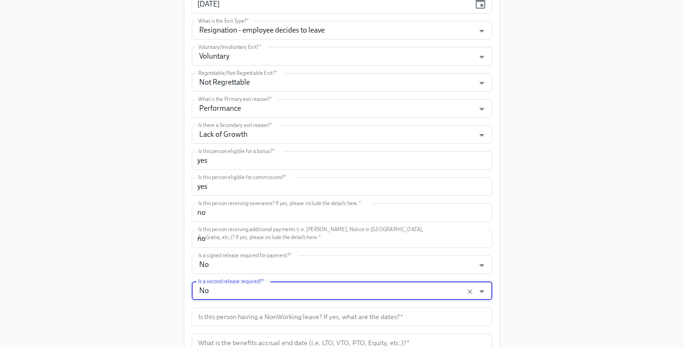
click at [172, 319] on div "Enrollment Form Offboarding Experience Please enter the necessary information f…" at bounding box center [342, 106] width 655 height 836
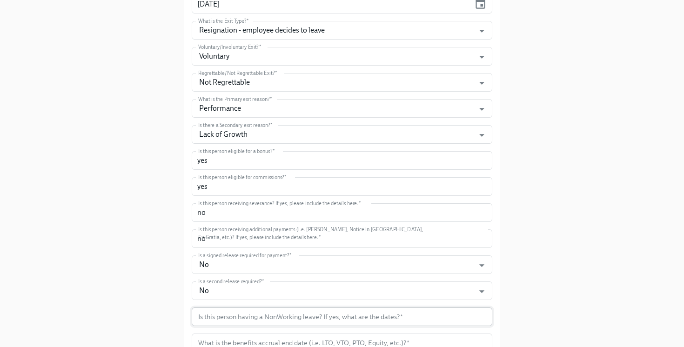
click at [216, 319] on input "text" at bounding box center [342, 317] width 301 height 19
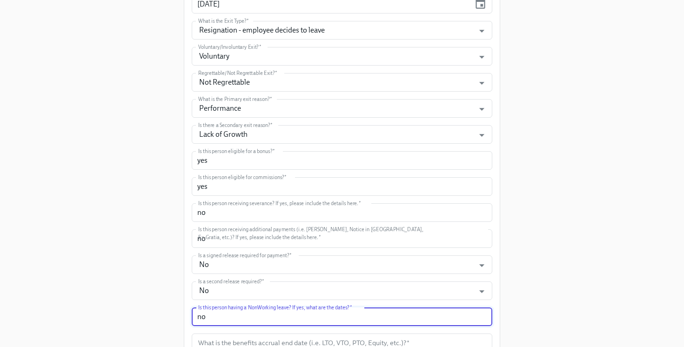
type input "no"
click at [147, 296] on div "Enrollment Form Offboarding Experience Please enter the necessary information f…" at bounding box center [342, 106] width 655 height 836
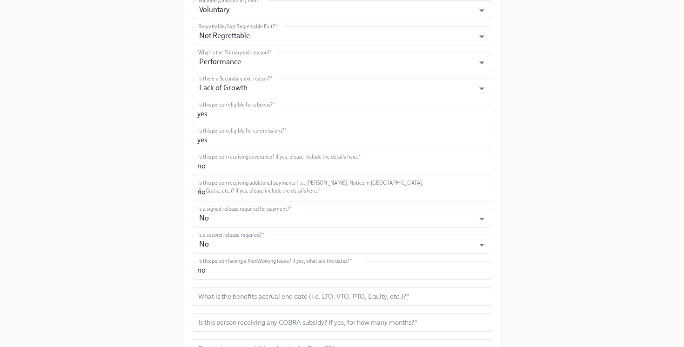
scroll to position [369, 0]
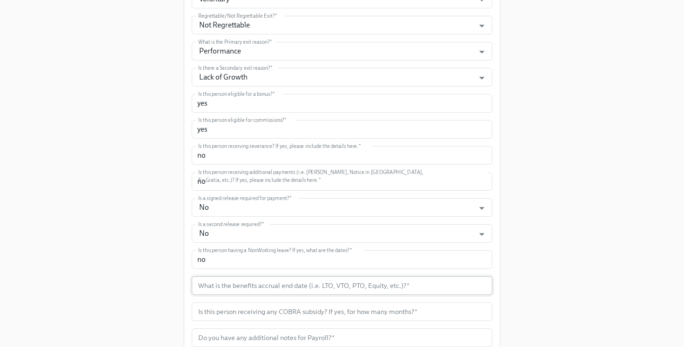
click at [240, 280] on input "text" at bounding box center [342, 286] width 301 height 19
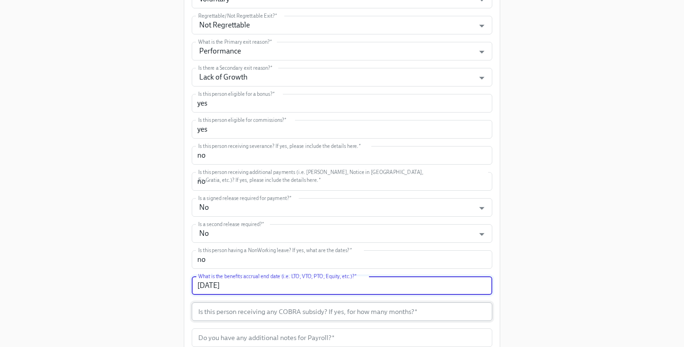
type input "[DATE]"
click at [270, 309] on input "text" at bounding box center [342, 312] width 301 height 19
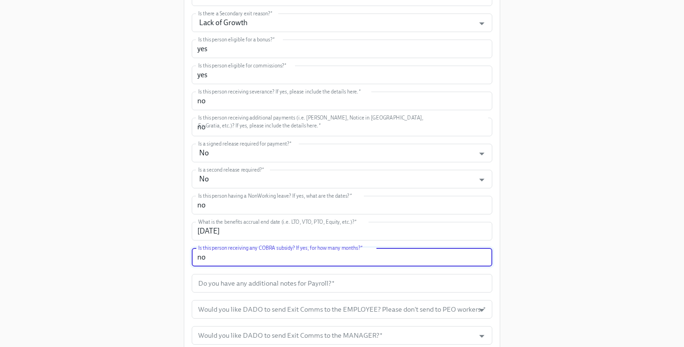
scroll to position [423, 0]
type input "no"
click at [258, 290] on input "text" at bounding box center [342, 284] width 301 height 19
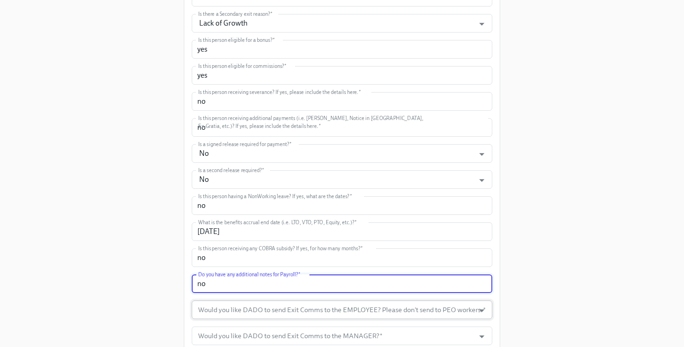
type input "no"
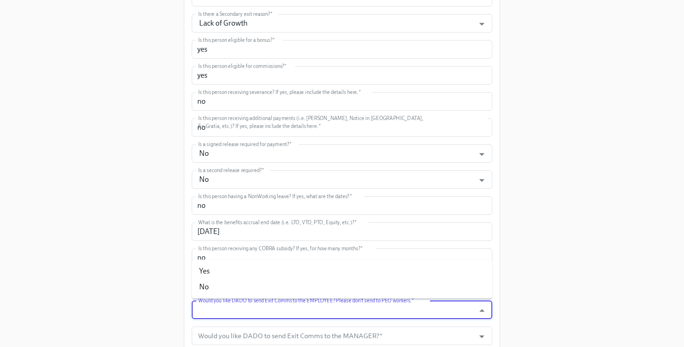
click at [258, 313] on input "Would you like DADO to send Exit Comms to the EMPLOYEE? Please don't send to PE…" at bounding box center [333, 310] width 274 height 19
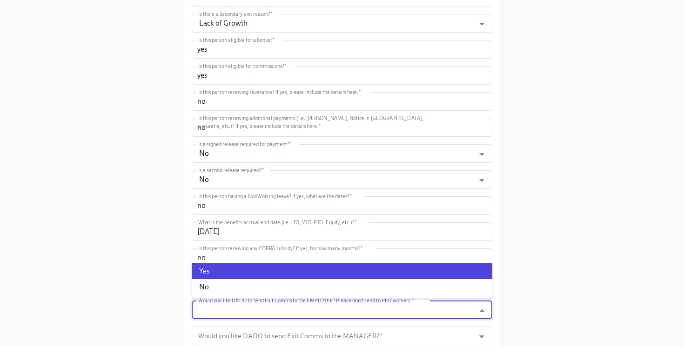
click at [237, 274] on li "Yes" at bounding box center [342, 272] width 301 height 16
type input "Yes"
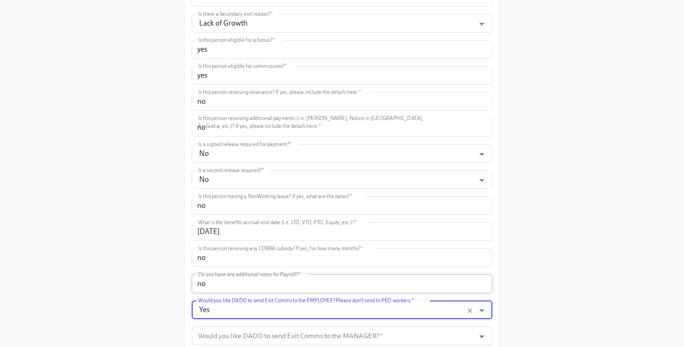
scroll to position [447, 0]
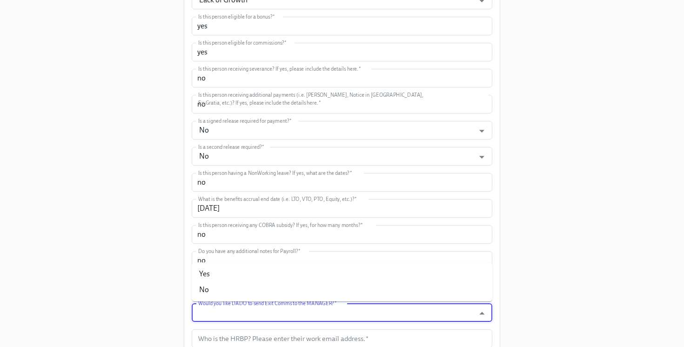
click at [248, 313] on input "Would you like DADO to send Exit Comms to the MANAGER?   *" at bounding box center [333, 313] width 274 height 19
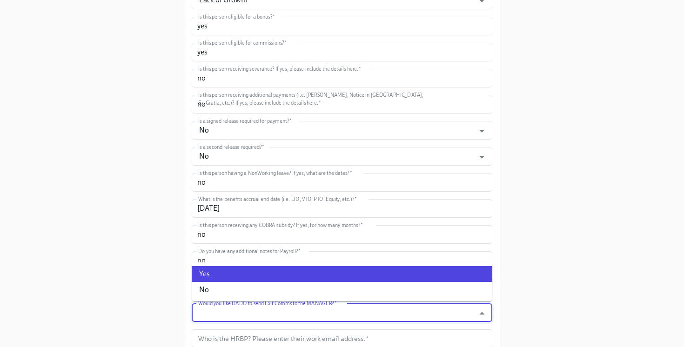
click at [228, 272] on li "Yes" at bounding box center [342, 274] width 301 height 16
type input "Yes"
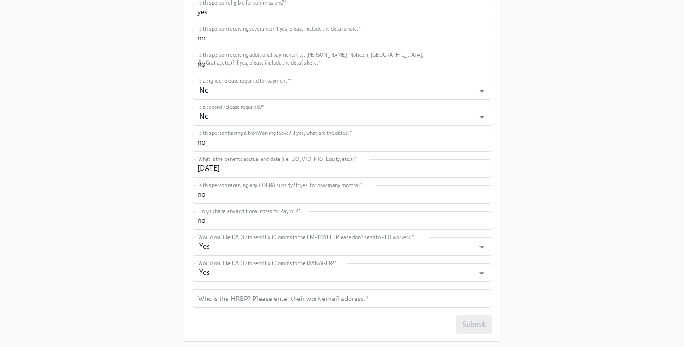
scroll to position [494, 0]
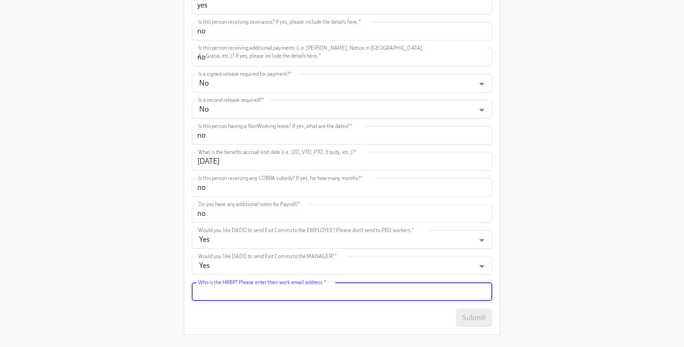
click at [209, 285] on input "text" at bounding box center [342, 292] width 301 height 19
type input "[EMAIL_ADDRESS][PERSON_NAME][DOMAIN_NAME]"
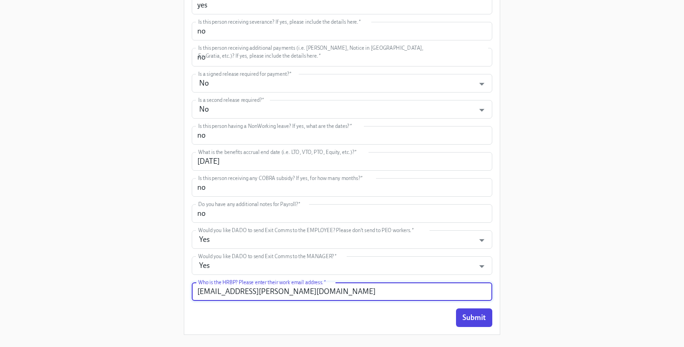
click at [214, 313] on div "Submit" at bounding box center [342, 318] width 301 height 19
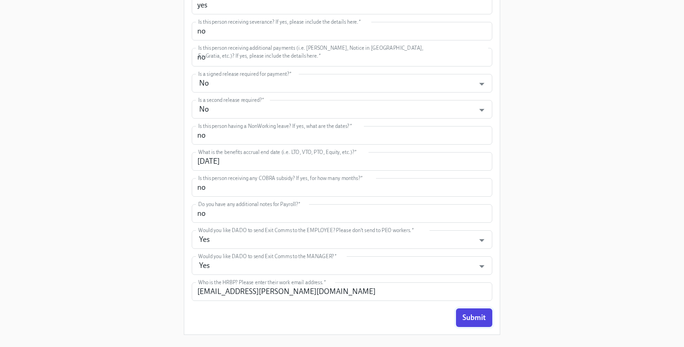
click at [478, 310] on button "Submit" at bounding box center [474, 318] width 36 height 19
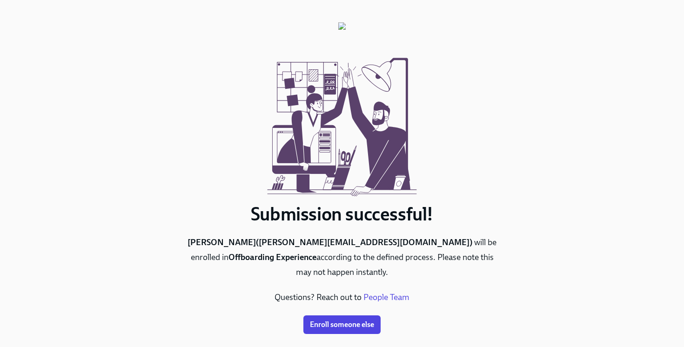
scroll to position [2, 0]
